Goal: Task Accomplishment & Management: Manage account settings

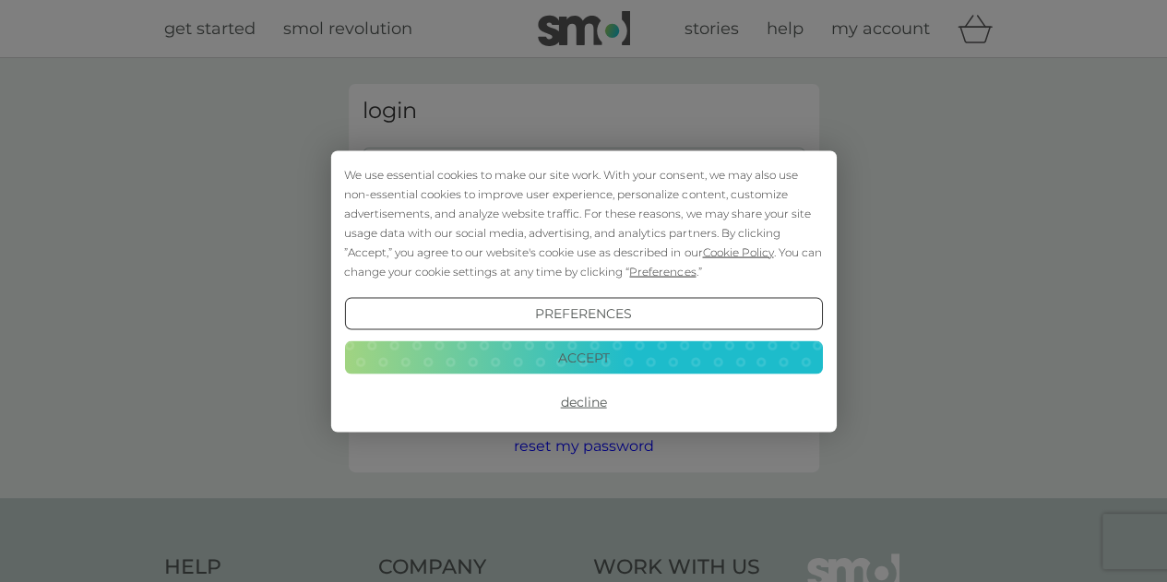
click at [587, 352] on button "Accept" at bounding box center [583, 357] width 478 height 33
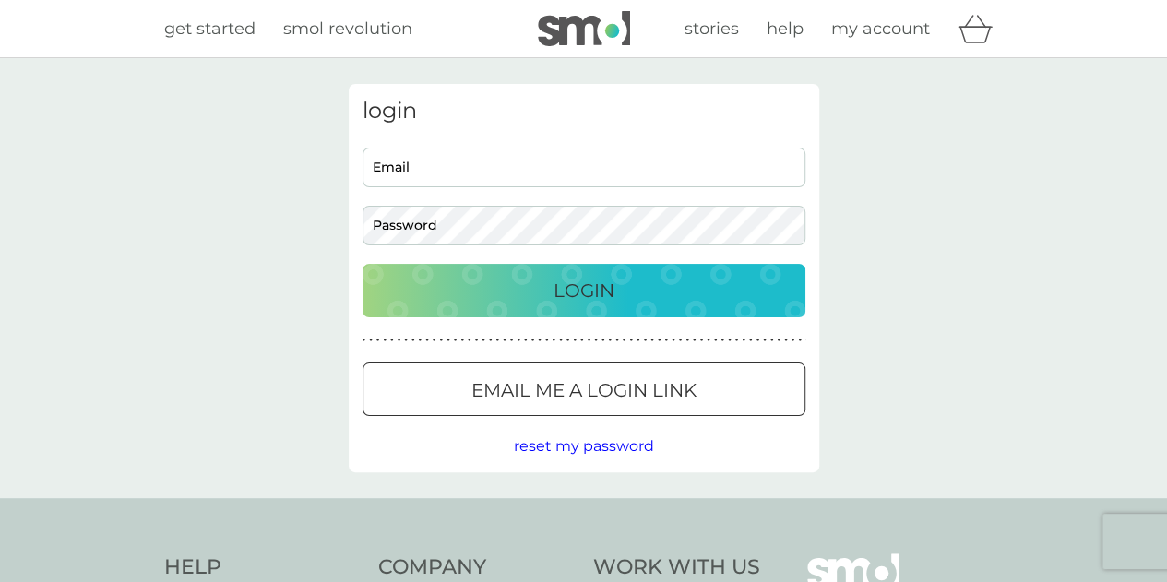
click at [552, 150] on input "Email" at bounding box center [583, 168] width 443 height 40
type input "gemindina@gmail.com"
click at [362, 264] on button "Login" at bounding box center [583, 290] width 443 height 53
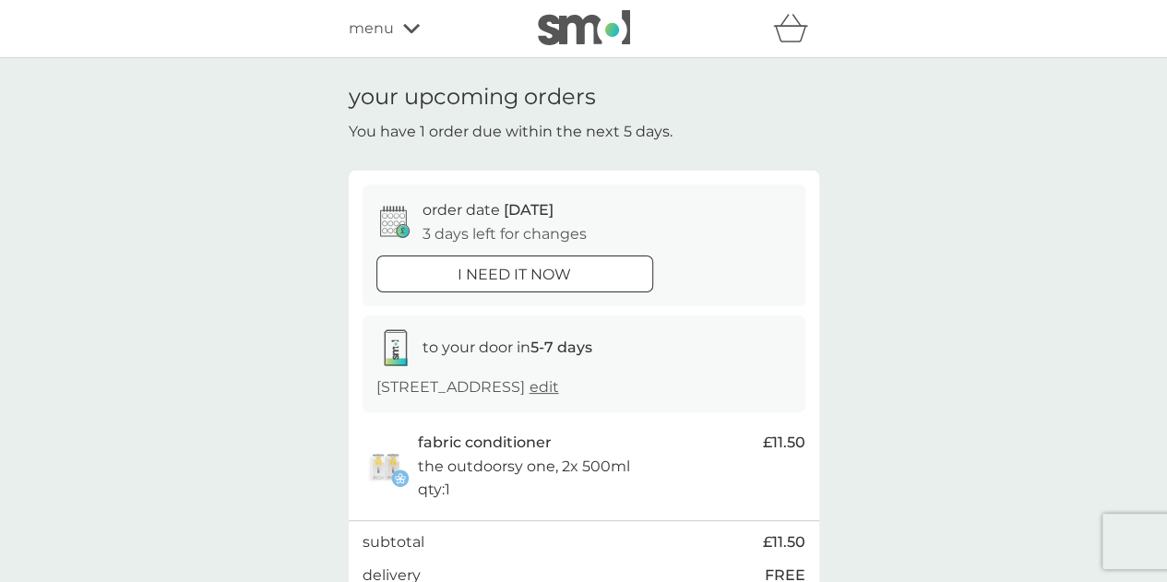
click at [297, 372] on div "your upcoming orders You have 1 order due within the next 5 days. order date [D…" at bounding box center [583, 387] width 1167 height 658
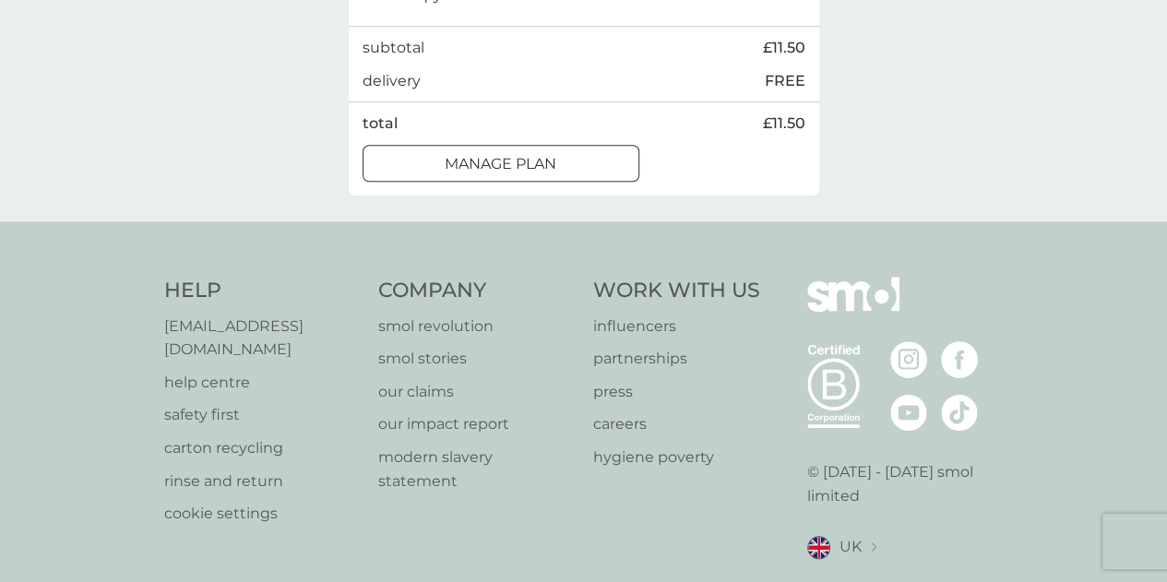
scroll to position [509, 0]
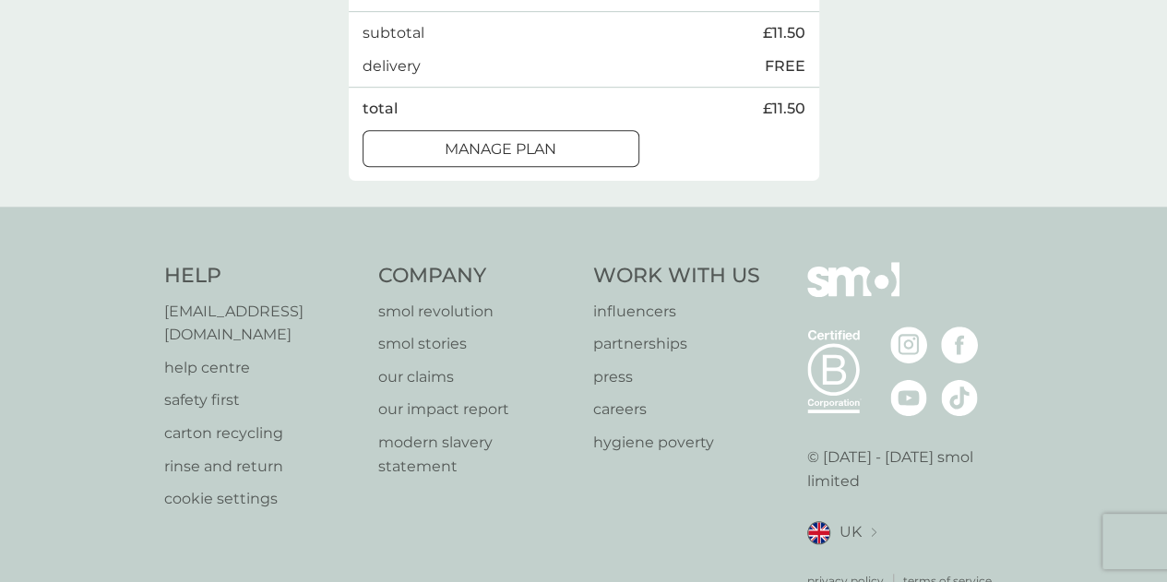
click at [599, 156] on div "Manage plan" at bounding box center [500, 149] width 275 height 24
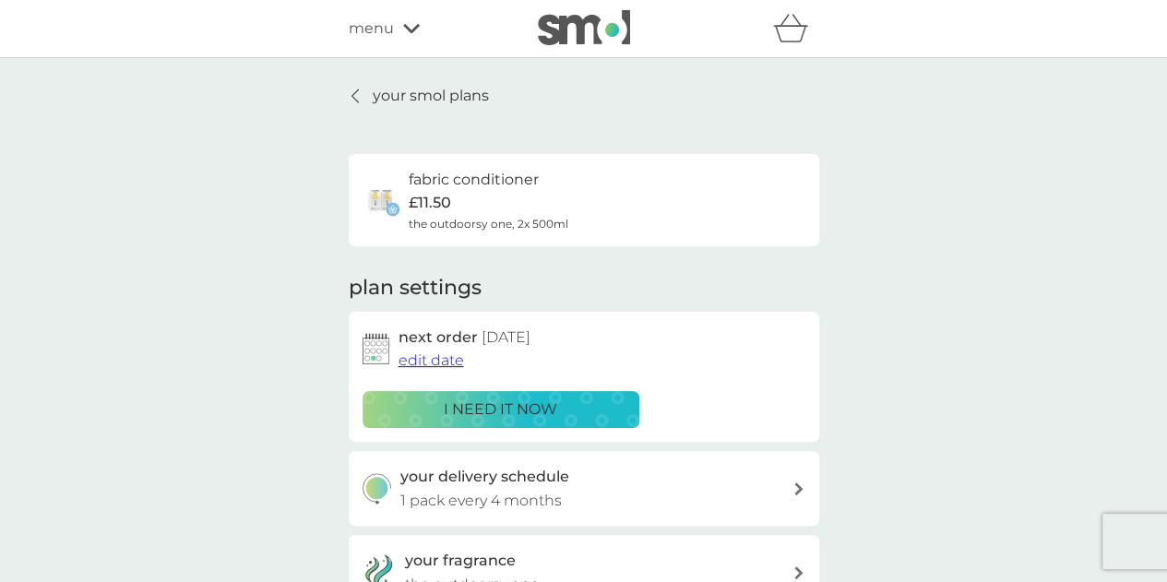
click at [427, 363] on span "edit date" at bounding box center [430, 360] width 65 height 18
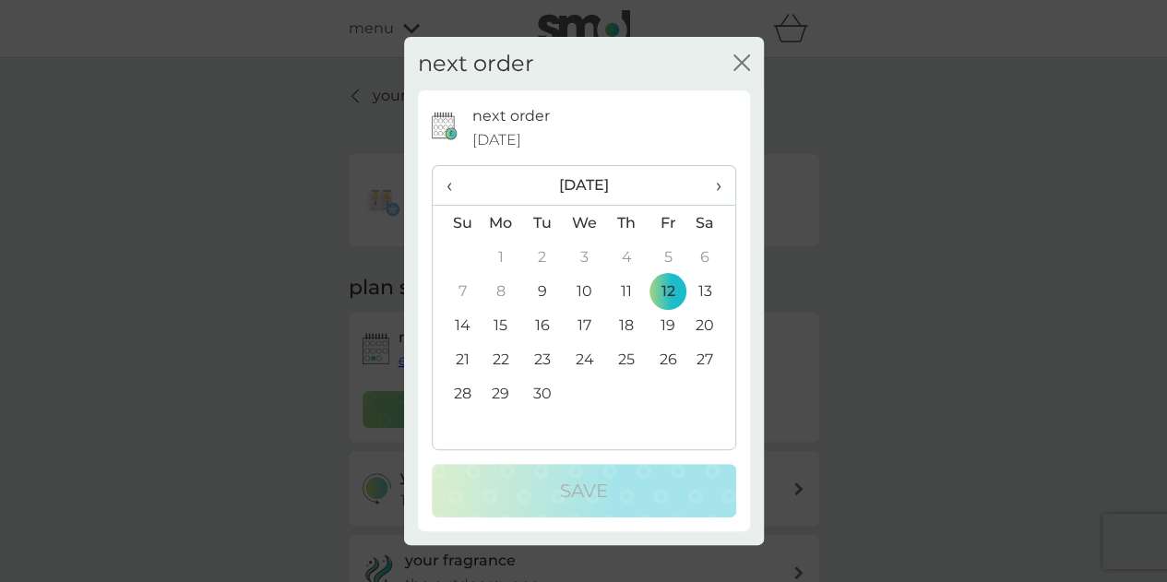
click at [712, 187] on span "›" at bounding box center [711, 185] width 18 height 39
click at [675, 253] on td "3" at bounding box center [666, 257] width 41 height 34
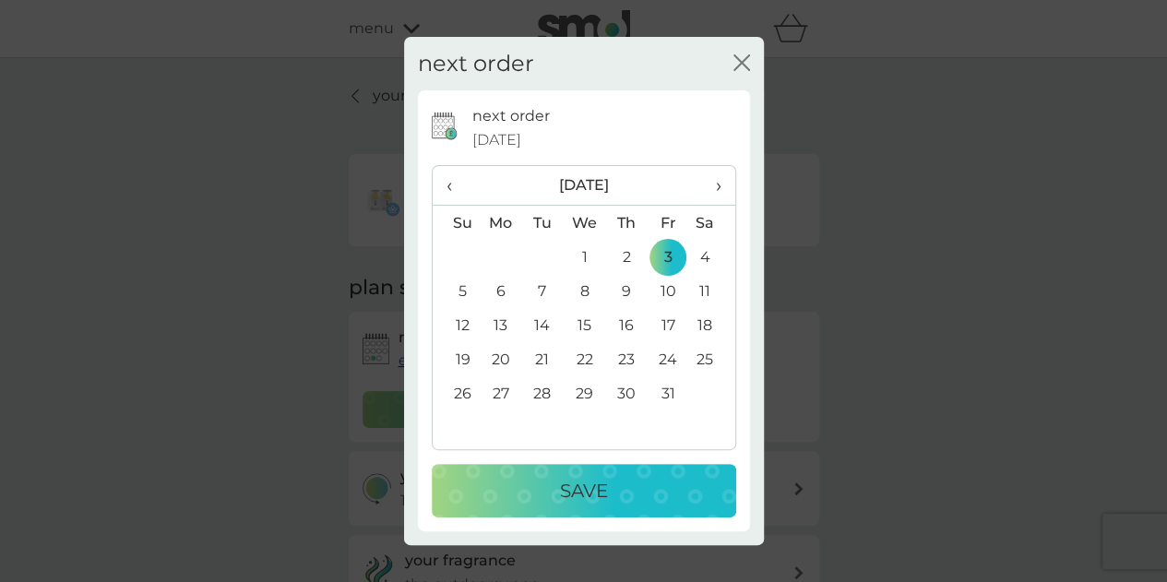
click at [609, 482] on div "Save" at bounding box center [583, 491] width 267 height 30
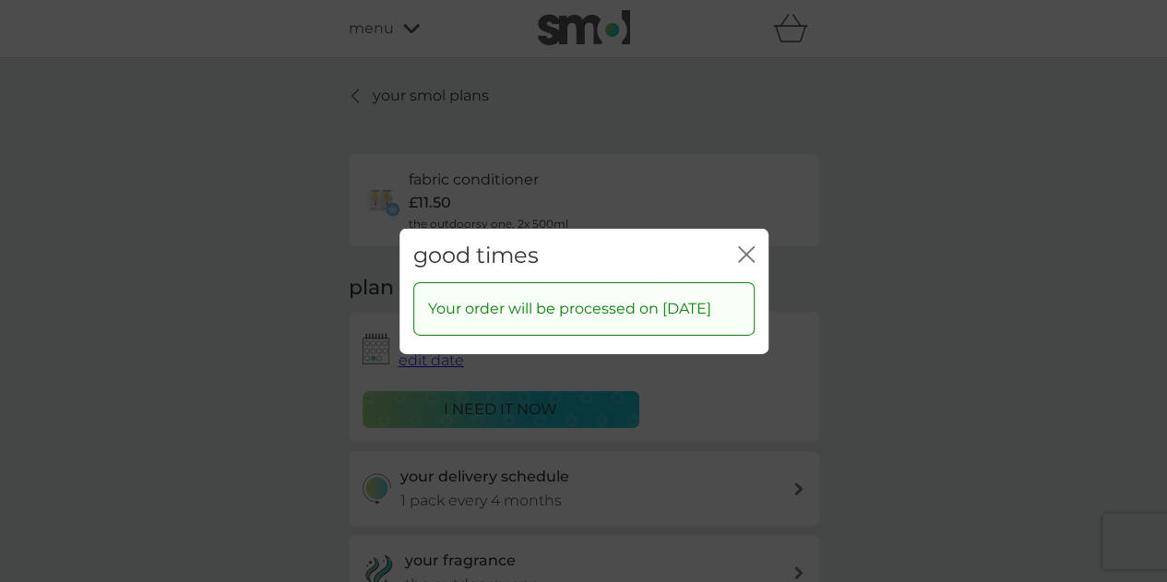
click at [738, 242] on div "close" at bounding box center [746, 255] width 17 height 27
click at [725, 235] on div "good times close" at bounding box center [583, 255] width 369 height 54
click at [738, 245] on icon "close" at bounding box center [746, 253] width 17 height 17
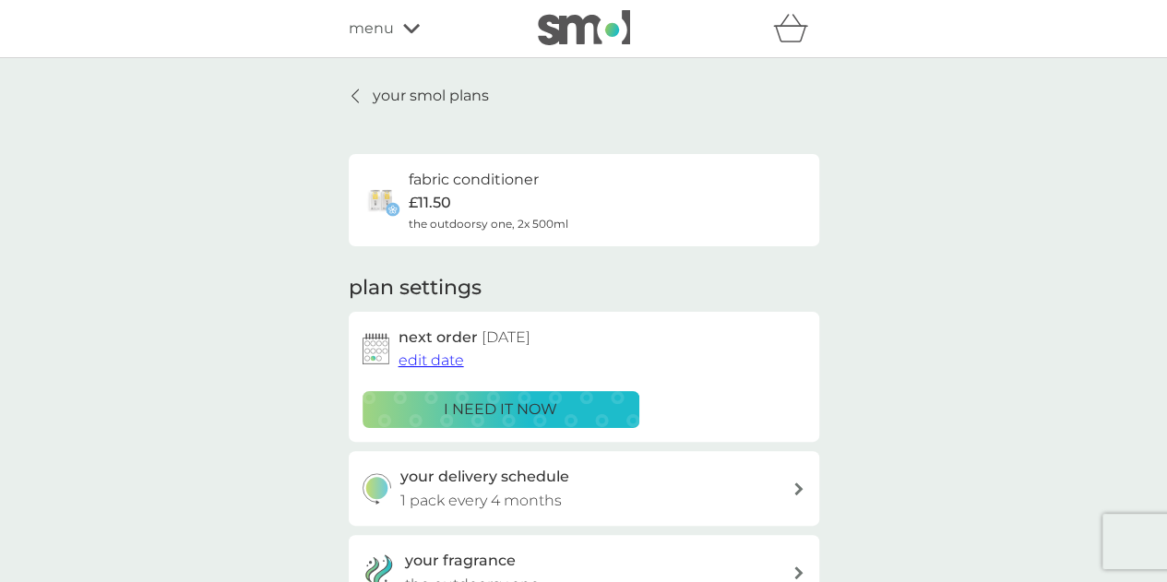
click at [201, 354] on div "your smol plans fabric conditioner £11.50 the outdoorsy one, 2x 500ml plan sett…" at bounding box center [583, 483] width 1167 height 851
click at [445, 106] on p "your smol plans" at bounding box center [431, 96] width 116 height 24
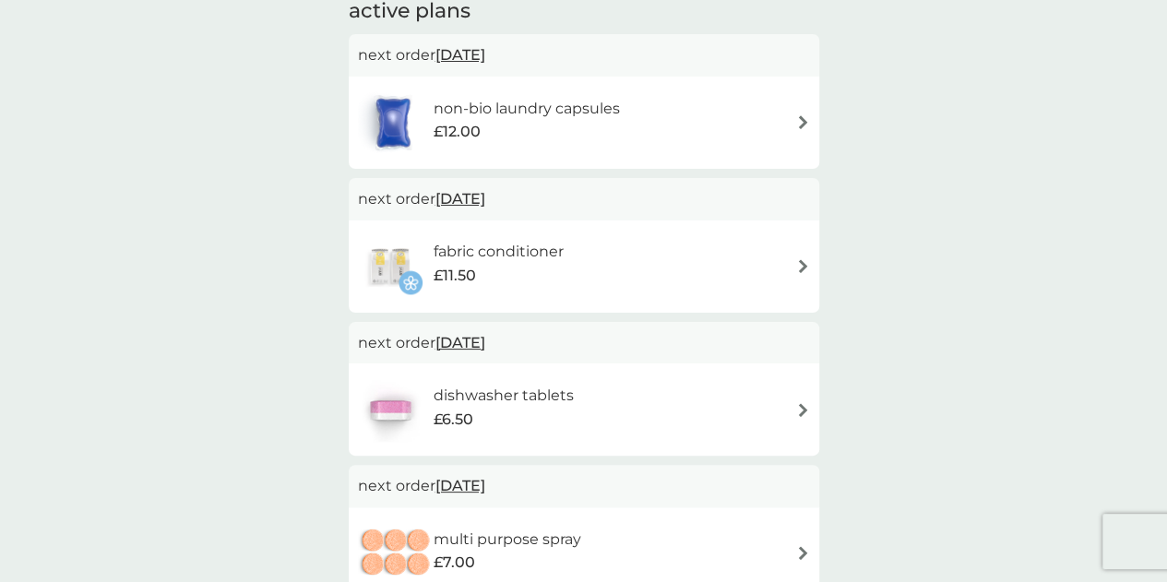
scroll to position [369, 0]
